Goal: Task Accomplishment & Management: Manage account settings

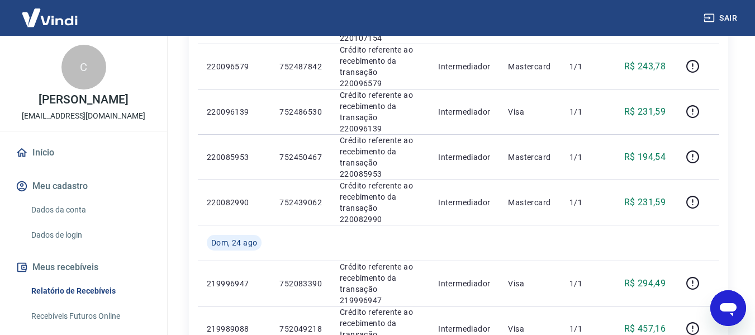
scroll to position [168, 0]
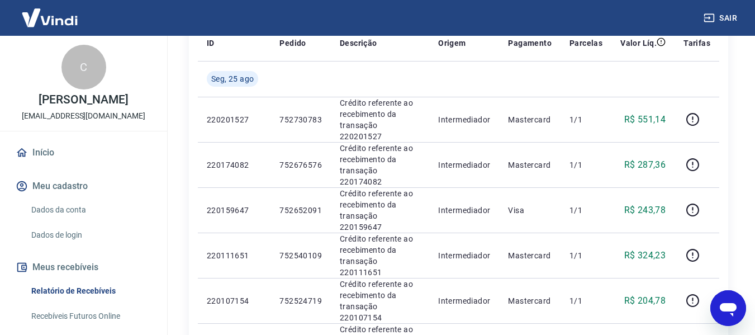
click at [59, 165] on link "Início" at bounding box center [83, 152] width 140 height 25
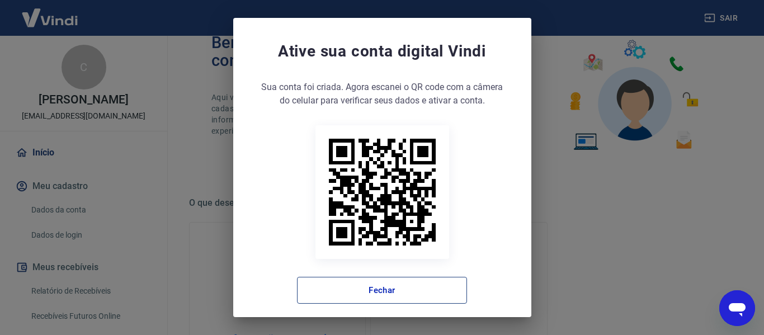
click at [386, 296] on button "Fechar" at bounding box center [382, 290] width 170 height 27
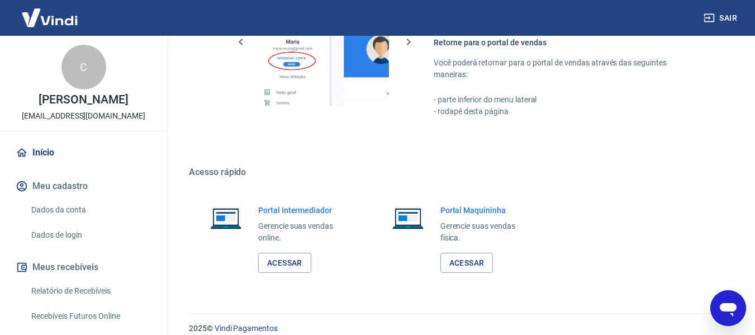
scroll to position [698, 0]
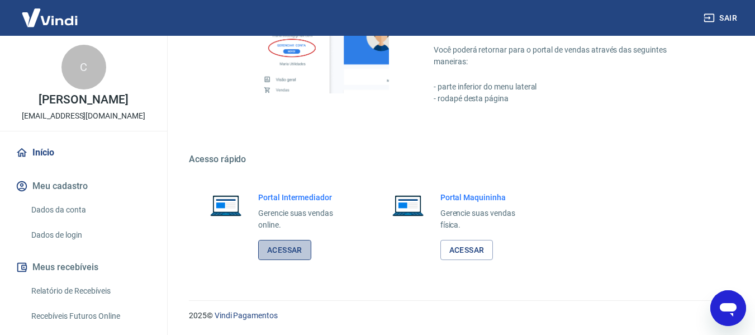
click at [268, 251] on link "Acessar" at bounding box center [284, 250] width 53 height 21
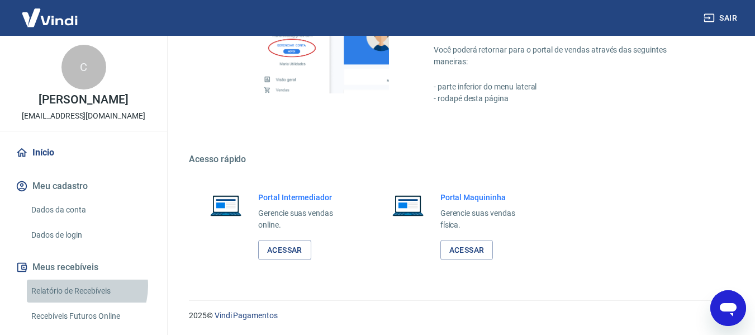
click at [75, 298] on link "Relatório de Recebíveis" at bounding box center [90, 291] width 127 height 23
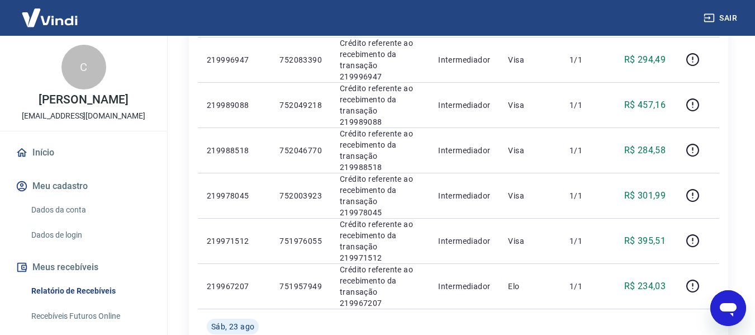
scroll to position [901, 0]
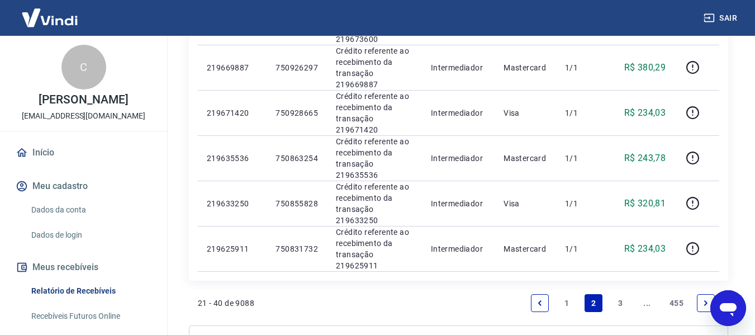
scroll to position [1008, 0]
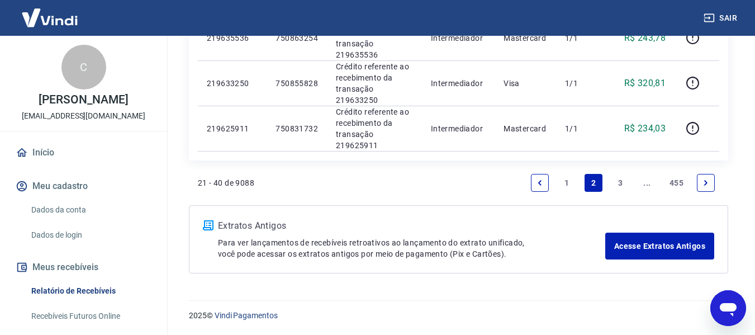
click at [568, 180] on link "1" at bounding box center [567, 183] width 18 height 18
